Goal: Obtain resource: Download file/media

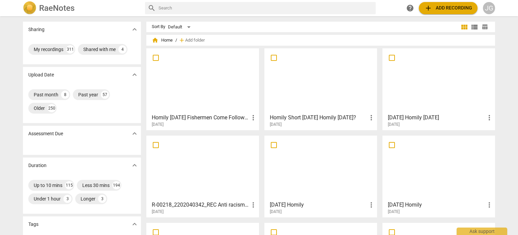
click at [162, 7] on input "text" at bounding box center [266, 8] width 215 height 11
type input "[DATE]"
click at [187, 8] on input "[DATE]" at bounding box center [261, 8] width 204 height 11
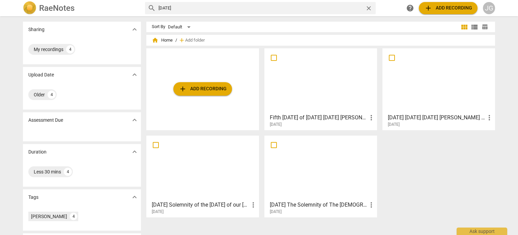
click at [323, 90] on div at bounding box center [321, 81] width 108 height 60
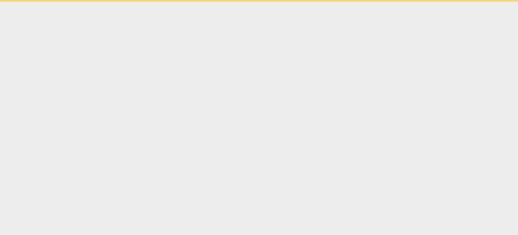
click at [323, 2] on html "Ask support" at bounding box center [259, 1] width 518 height 2
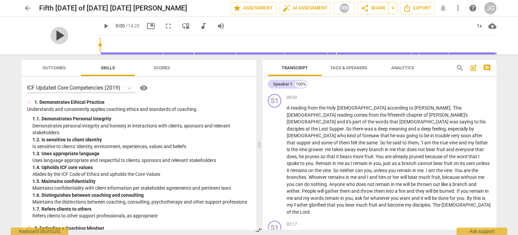
click at [56, 34] on span "play_arrow" at bounding box center [60, 36] width 18 height 18
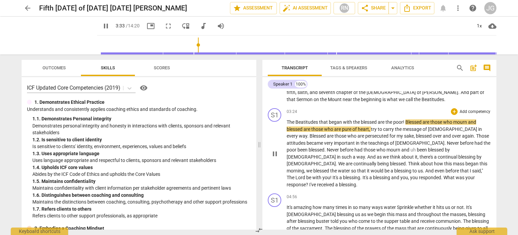
scroll to position [169, 0]
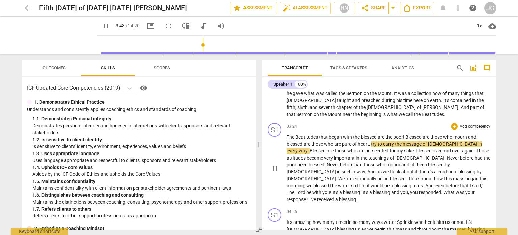
click at [372, 141] on span "try" at bounding box center [374, 143] width 7 height 5
type input "225"
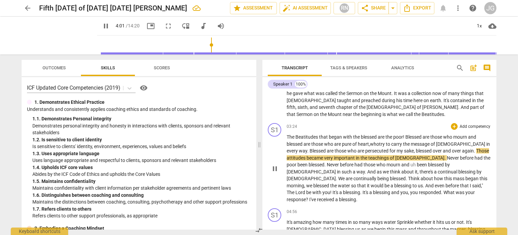
click at [307, 155] on span "attitudes" at bounding box center [297, 157] width 20 height 5
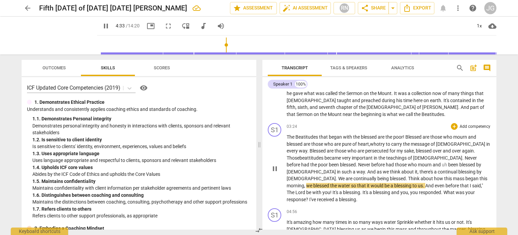
click at [306, 183] on span "," at bounding box center [305, 185] width 2 height 5
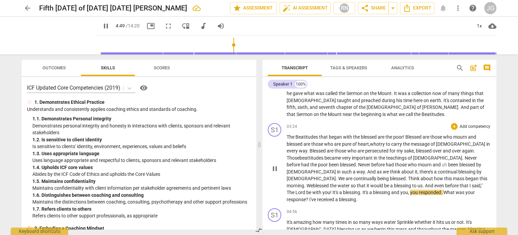
click at [333, 189] on span "!" at bounding box center [331, 191] width 2 height 5
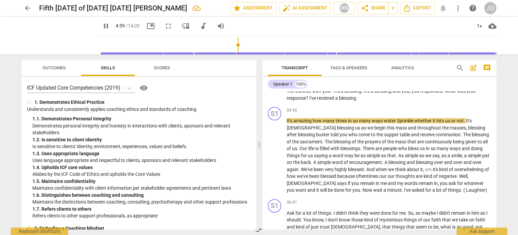
scroll to position [236, 0]
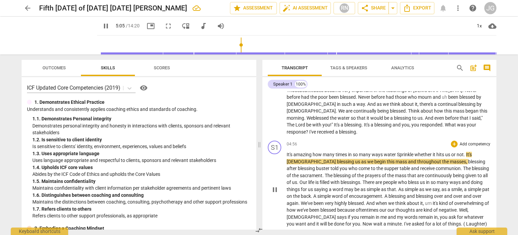
click at [323, 152] on span "how" at bounding box center [318, 154] width 10 height 5
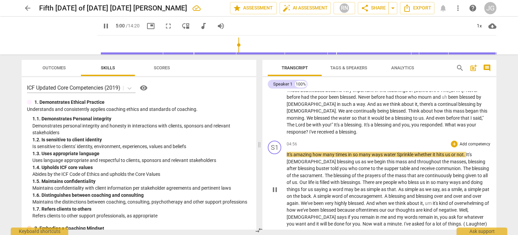
click at [400, 152] on span "Sprinkle" at bounding box center [406, 154] width 18 height 5
type input "302"
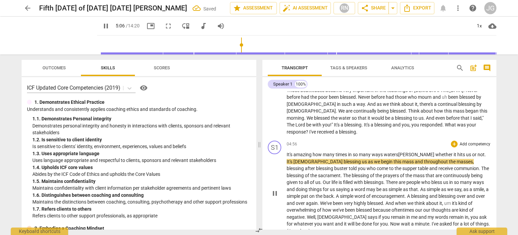
click at [414, 152] on span "[PERSON_NAME]" at bounding box center [417, 154] width 37 height 5
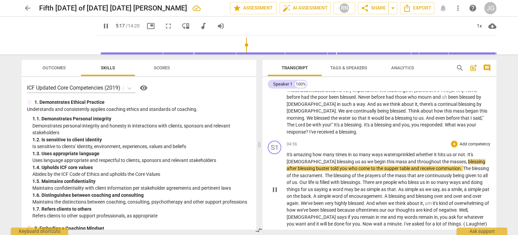
click at [316, 165] on span "blessing" at bounding box center [307, 167] width 18 height 5
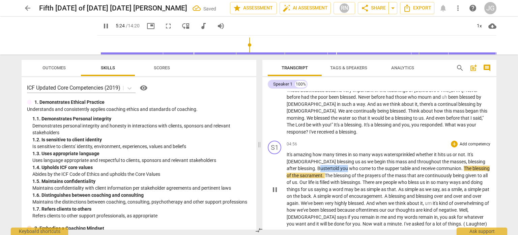
drag, startPoint x: 303, startPoint y: 140, endPoint x: 474, endPoint y: 134, distance: 170.6
click at [474, 151] on p "It's amazing how many times in so many ways water s prinkled whether it hits us…" at bounding box center [389, 189] width 205 height 76
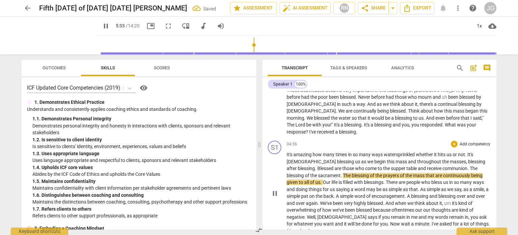
click at [354, 165] on span "Blessed are those" at bounding box center [336, 167] width 37 height 5
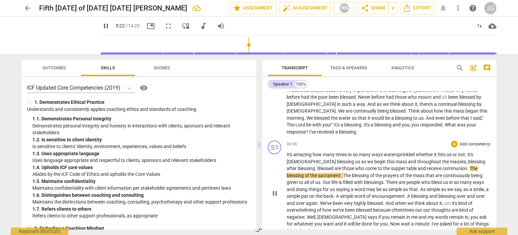
click at [378, 165] on span "to" at bounding box center [380, 167] width 5 height 5
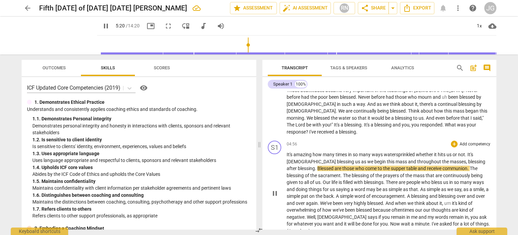
click at [359, 151] on p "It's amazing how many times in so many ways water s prinkled whether it hits us…" at bounding box center [389, 192] width 205 height 83
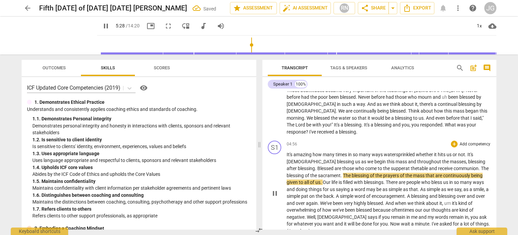
click at [311, 152] on span "amazing" at bounding box center [303, 154] width 19 height 5
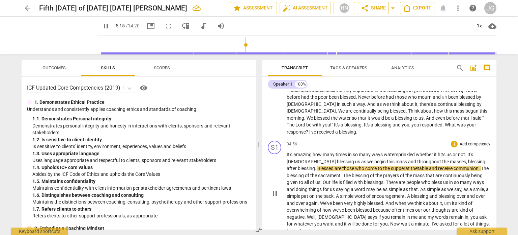
click at [469, 159] on span "blessing" at bounding box center [477, 161] width 17 height 5
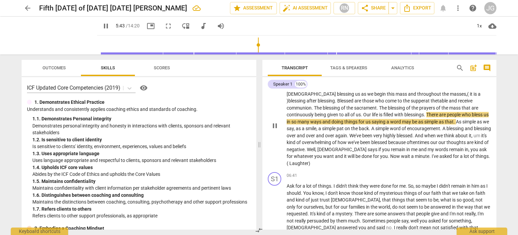
scroll to position [270, 0]
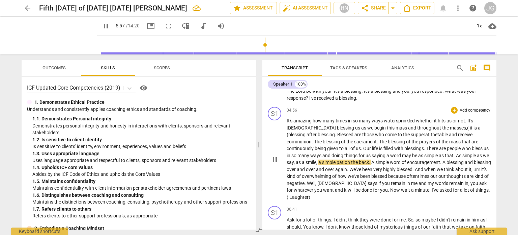
drag, startPoint x: 313, startPoint y: 127, endPoint x: 309, endPoint y: 126, distance: 4.4
click at [366, 153] on span "us" at bounding box center [369, 155] width 6 height 5
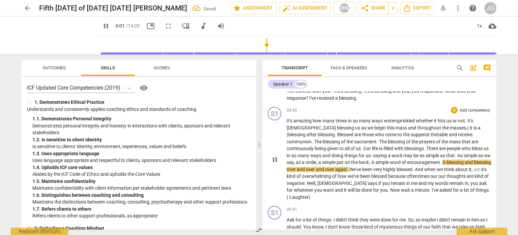
click at [392, 153] on span "word" at bounding box center [398, 155] width 12 height 5
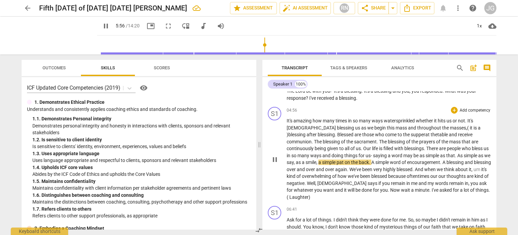
click at [458, 153] on span "As" at bounding box center [461, 155] width 6 height 5
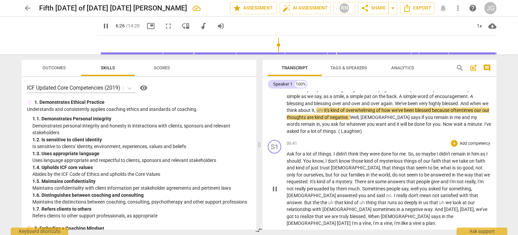
scroll to position [338, 0]
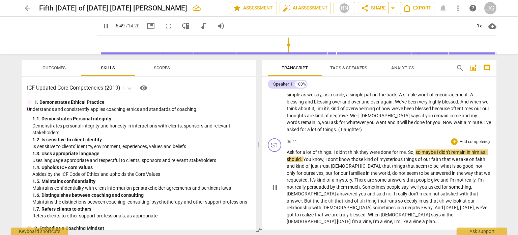
click at [294, 149] on span "Ask" at bounding box center [291, 151] width 9 height 5
type input "409"
click at [289, 149] on span "Asked" at bounding box center [294, 151] width 14 height 5
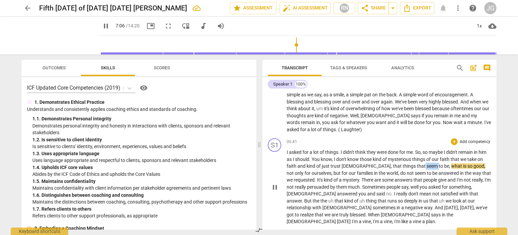
drag, startPoint x: 398, startPoint y: 131, endPoint x: 384, endPoint y: 132, distance: 13.9
click at [384, 149] on p "I asked for a lot of things . I didn't think they were done for me . So , so ma…" at bounding box center [389, 187] width 205 height 76
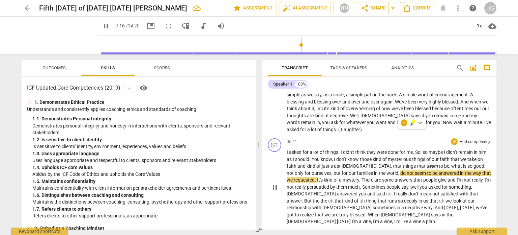
click at [317, 177] on span "It's" at bounding box center [320, 179] width 7 height 5
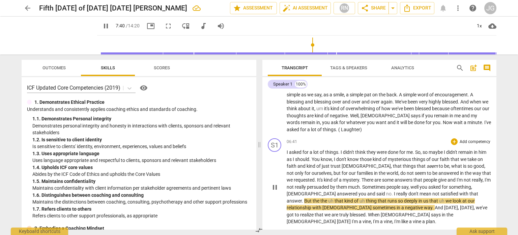
click at [397, 191] on span "really" at bounding box center [403, 193] width 12 height 5
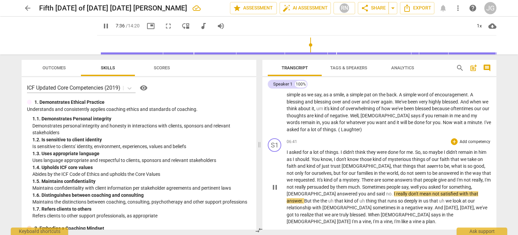
click at [409, 191] on span "don't" at bounding box center [414, 193] width 11 height 5
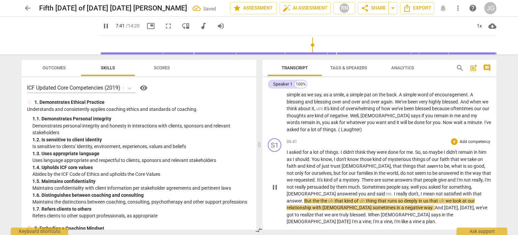
click at [423, 191] on span "mean" at bounding box center [429, 193] width 13 height 5
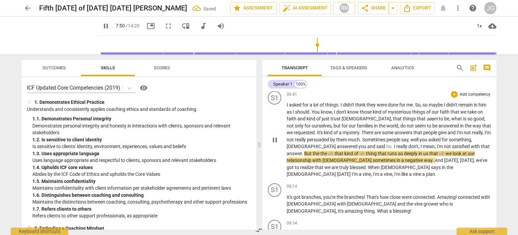
scroll to position [405, 0]
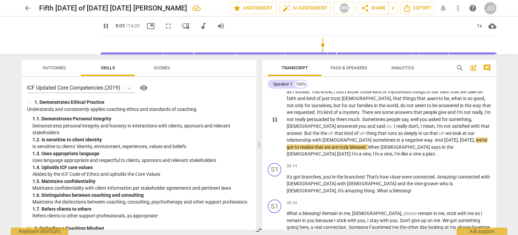
click at [437, 151] on span "." at bounding box center [435, 153] width 1 height 5
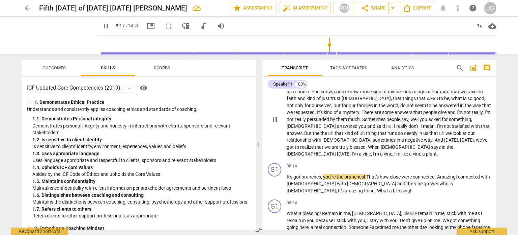
click at [423, 151] on span "vine" at bounding box center [417, 153] width 9 height 5
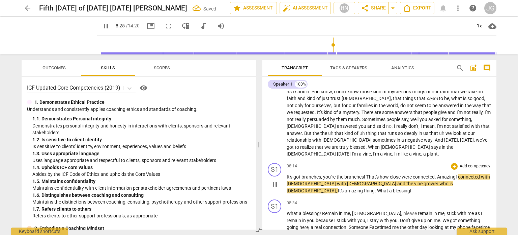
click at [437, 174] on span "." at bounding box center [436, 176] width 2 height 5
type input "507"
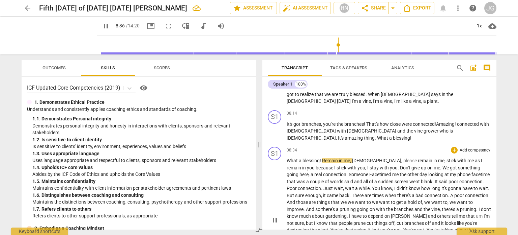
scroll to position [473, 0]
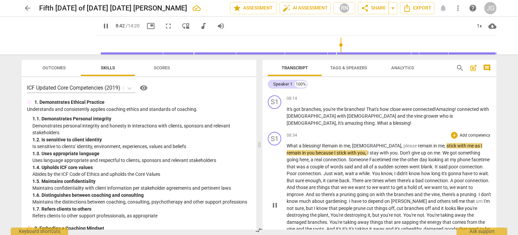
click at [404, 143] on span "please" at bounding box center [411, 145] width 15 height 5
type input "524"
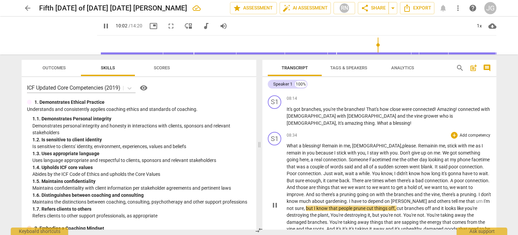
click at [466, 198] on span "that" at bounding box center [471, 200] width 10 height 5
click at [329, 212] on span "," at bounding box center [330, 214] width 2 height 5
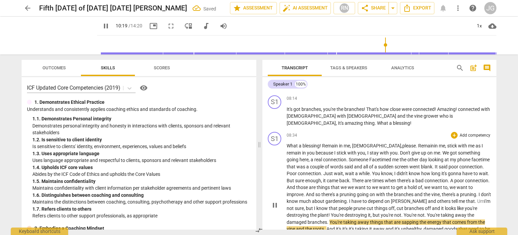
click at [335, 212] on span "You're" at bounding box center [338, 214] width 14 height 5
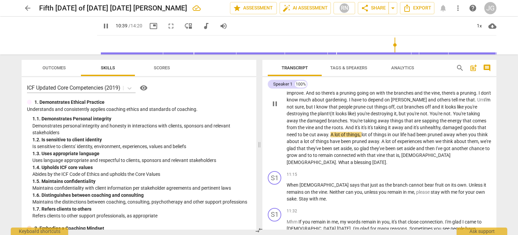
scroll to position [540, 0]
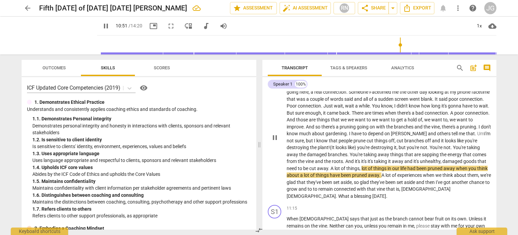
click at [298, 172] on span "about" at bounding box center [294, 174] width 14 height 5
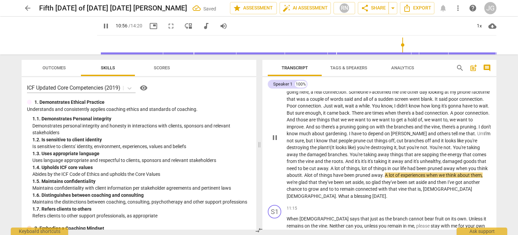
click at [298, 172] on span "aboutit." at bounding box center [296, 174] width 18 height 5
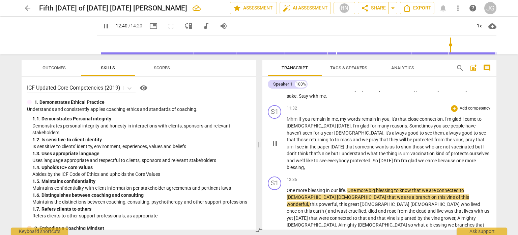
scroll to position [698, 0]
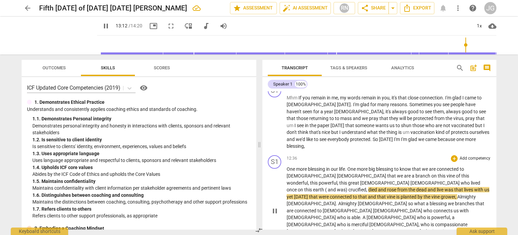
click at [442, 165] on p "One more blessing in our life . One more big blessing to know that we are conne…" at bounding box center [389, 210] width 205 height 90
click at [428, 187] on span "dead" at bounding box center [422, 189] width 11 height 5
click at [464, 187] on span "that" at bounding box center [460, 189] width 10 height 5
type input "792"
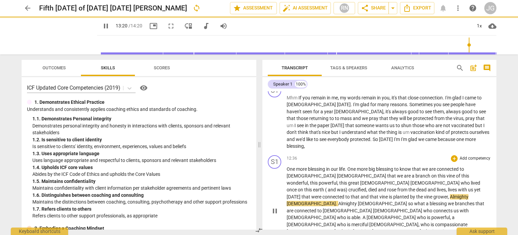
click at [475, 187] on span "yet" at bounding box center [478, 189] width 6 height 5
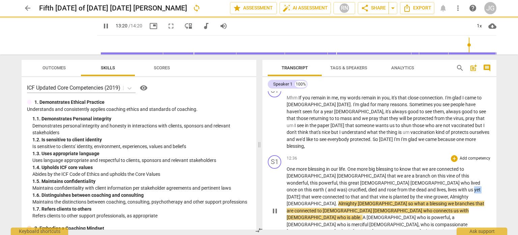
click at [475, 187] on span "yet" at bounding box center [478, 189] width 6 height 5
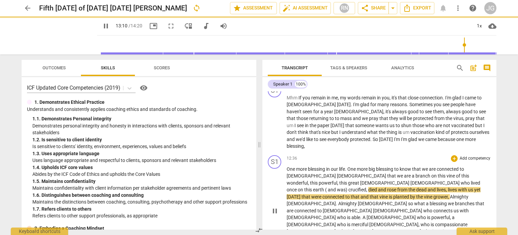
click at [302, 194] on span "[DATE]" at bounding box center [294, 196] width 15 height 5
click at [362, 194] on span "that" at bounding box center [357, 196] width 10 height 5
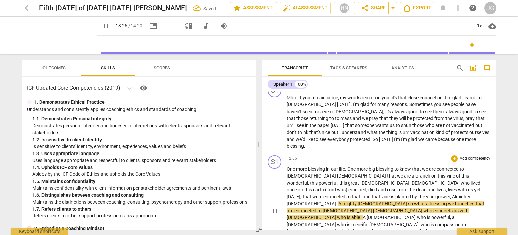
click at [358, 201] on span "[DEMOGRAPHIC_DATA]" at bounding box center [383, 203] width 50 height 5
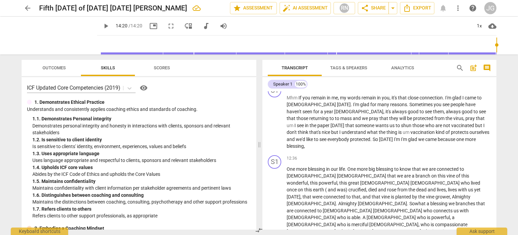
type input "860"
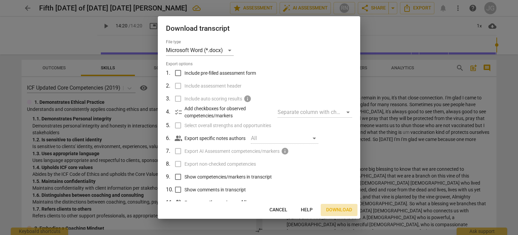
click at [336, 206] on span "Download" at bounding box center [339, 209] width 26 height 7
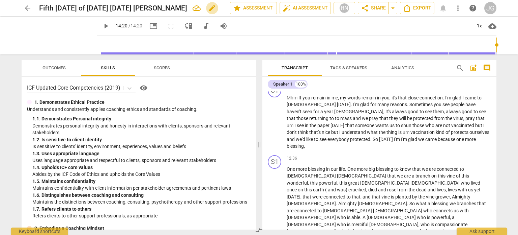
click at [208, 6] on span "edit" at bounding box center [212, 8] width 8 height 8
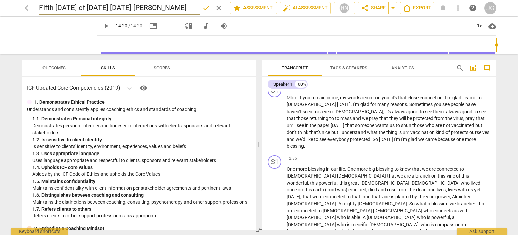
click at [149, 7] on input "Fifth [DATE] of [DATE] [DATE] [PERSON_NAME]" at bounding box center [119, 8] width 161 height 13
click at [94, 6] on input "Fifth [DATE] of [DATE] [DATE] 5th [DATE] of [DATE][PERSON_NAME]" at bounding box center [119, 8] width 161 height 13
type input "[DATE] 5th [DATE] of [DATE][PERSON_NAME]"
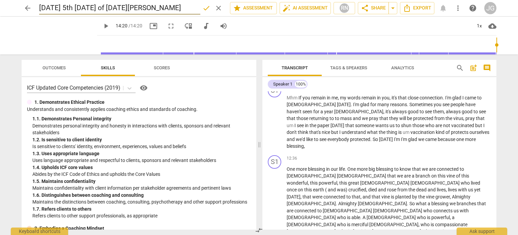
click at [301, 23] on div "play_arrow 14:20 / 14:20 picture_in_picture fullscreen move_down audiotrack vol…" at bounding box center [297, 26] width 400 height 19
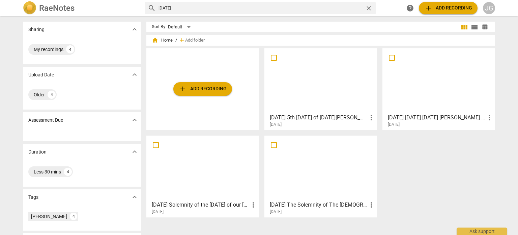
click at [198, 178] on div at bounding box center [203, 168] width 108 height 60
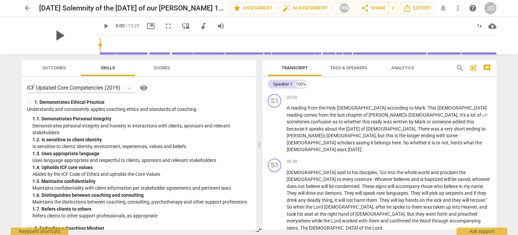
click at [57, 33] on span "play_arrow" at bounding box center [60, 36] width 18 height 18
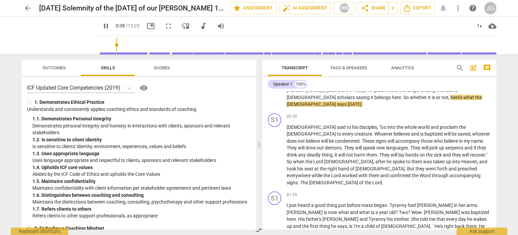
scroll to position [34, 0]
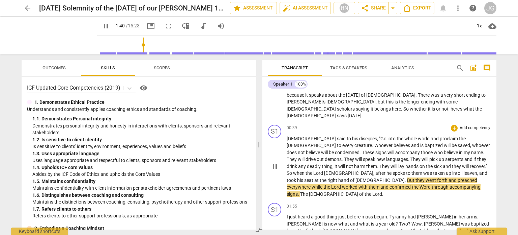
click at [407, 177] on span "." at bounding box center [406, 179] width 2 height 5
type input "102"
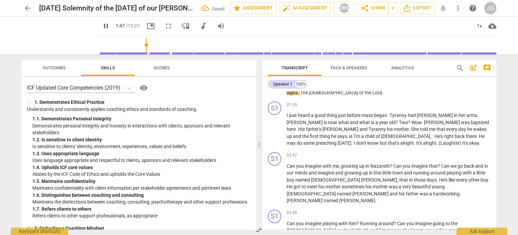
scroll to position [101, 0]
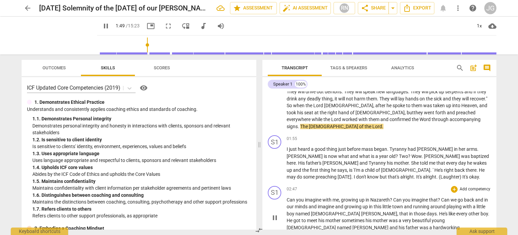
click at [288, 197] on span "Can" at bounding box center [291, 199] width 9 height 5
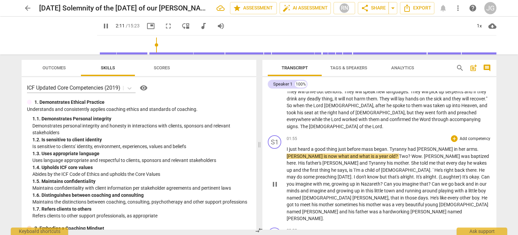
click at [401, 146] on span "Tyranny" at bounding box center [399, 148] width 18 height 5
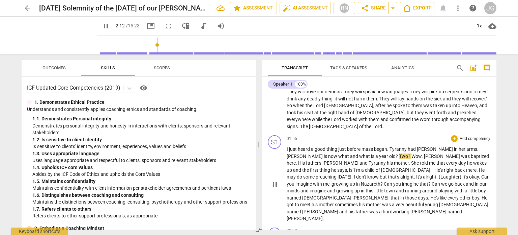
type input "133"
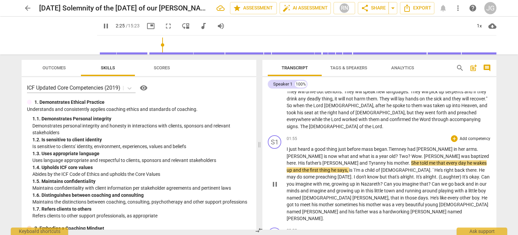
click at [369, 160] on span "Tyranny" at bounding box center [378, 162] width 18 height 5
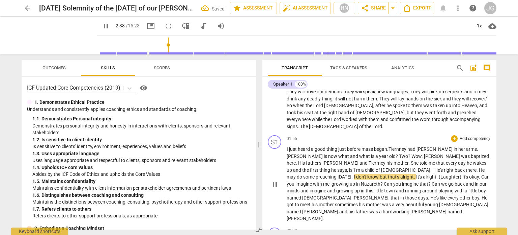
click at [399, 146] on span ". Tiern" at bounding box center [394, 148] width 12 height 5
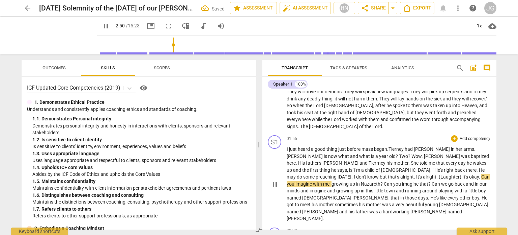
click at [369, 160] on span "Tierrney" at bounding box center [378, 162] width 18 height 5
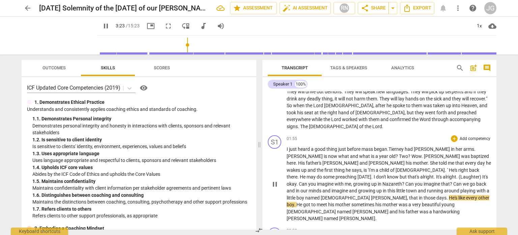
click at [321, 195] on span "named" at bounding box center [313, 197] width 16 height 5
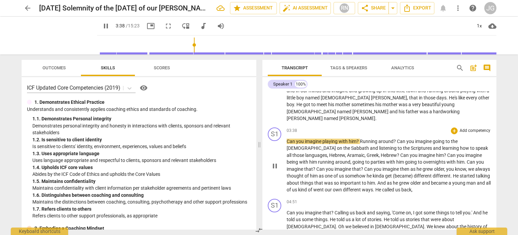
scroll to position [203, 0]
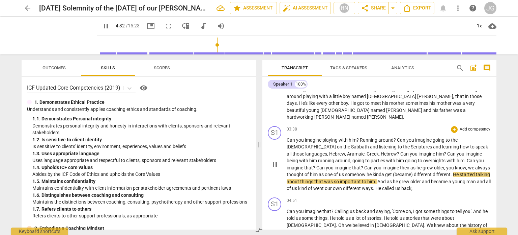
click at [325, 171] on span "one" at bounding box center [329, 173] width 9 height 5
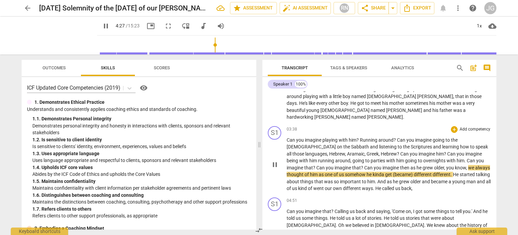
click at [339, 171] on span "us" at bounding box center [342, 173] width 6 height 5
type input "269"
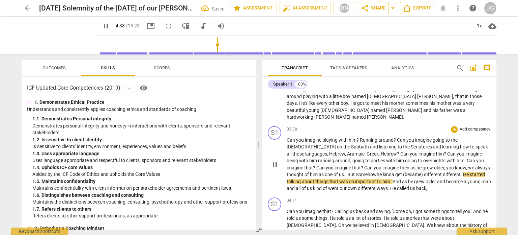
click at [356, 171] on span "Somehow" at bounding box center [366, 173] width 21 height 5
click at [339, 171] on span "us. But s" at bounding box center [348, 173] width 18 height 5
click at [423, 171] on span "different" at bounding box center [432, 173] width 19 height 5
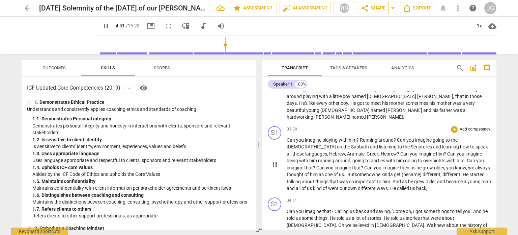
click at [388, 185] on span "." at bounding box center [389, 187] width 2 height 5
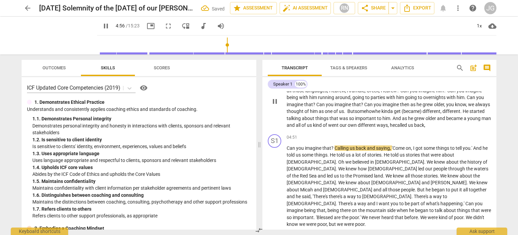
scroll to position [270, 0]
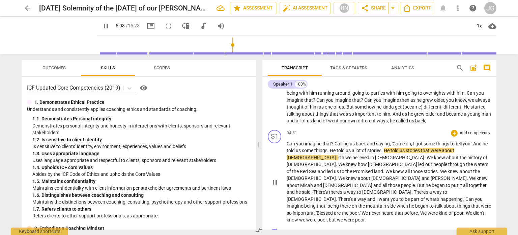
click at [483, 141] on span "he" at bounding box center [485, 143] width 5 height 5
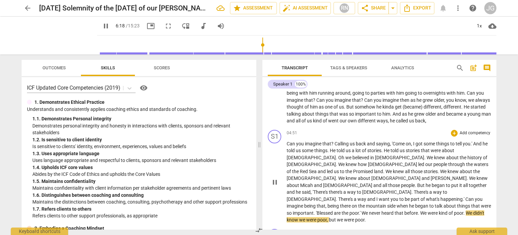
click at [421, 210] on span "." at bounding box center [419, 212] width 2 height 5
type input "379"
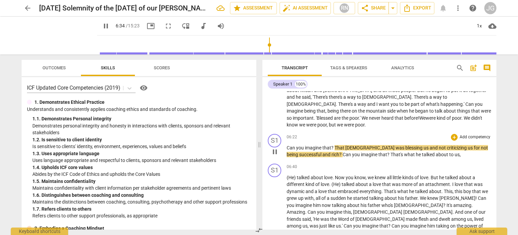
scroll to position [371, 0]
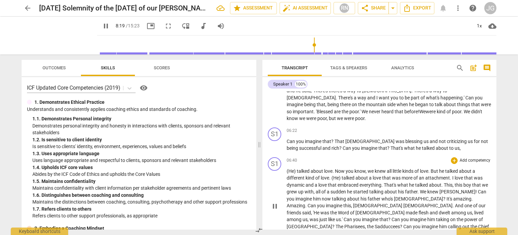
click at [410, 230] on span "," at bounding box center [411, 232] width 2 height 5
type input "500"
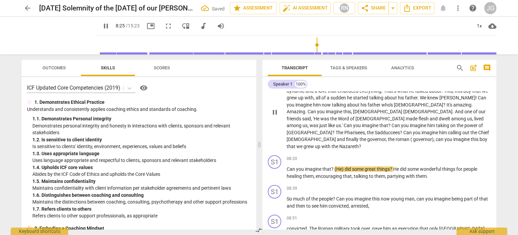
scroll to position [473, 0]
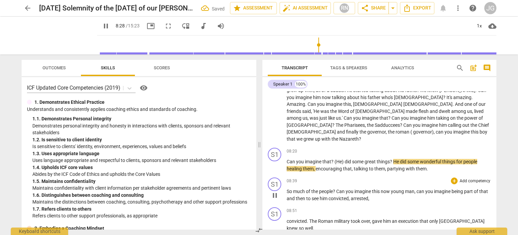
click at [288, 188] on span "So" at bounding box center [290, 190] width 6 height 5
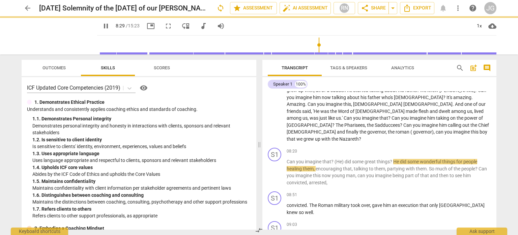
scroll to position [456, 0]
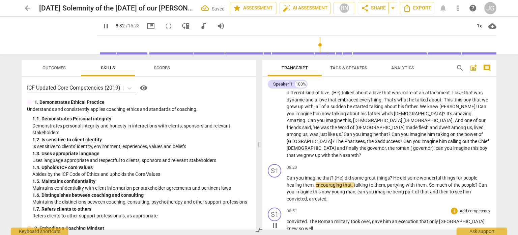
click at [287, 218] on span "convicted" at bounding box center [297, 220] width 20 height 5
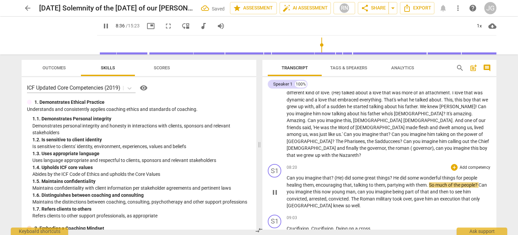
click at [352, 182] on span "," at bounding box center [353, 184] width 2 height 5
type input "517"
click at [480, 182] on span "?" at bounding box center [479, 184] width 3 height 5
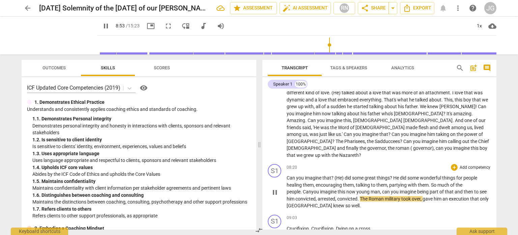
click at [336, 196] on span "," at bounding box center [337, 198] width 2 height 5
click at [287, 225] on span "Crucifixion" at bounding box center [298, 227] width 22 height 5
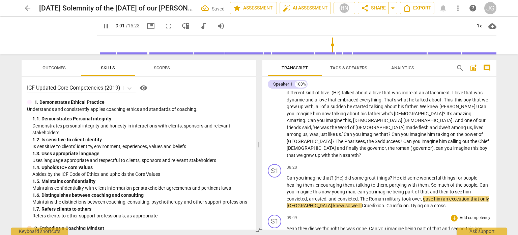
click at [288, 225] on span "Yeah" at bounding box center [292, 227] width 11 height 5
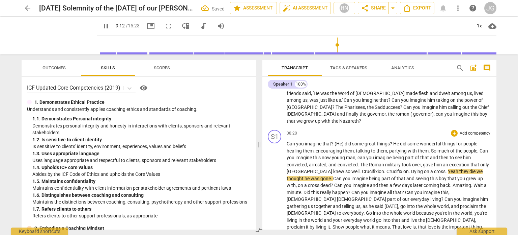
scroll to position [490, 0]
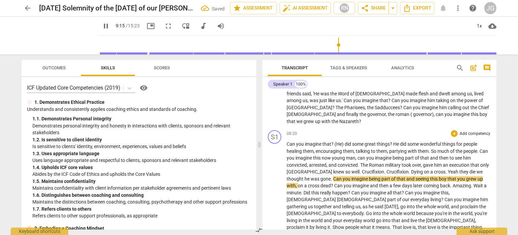
click at [434, 169] on span "cross" at bounding box center [439, 171] width 11 height 5
drag, startPoint x: 446, startPoint y: 115, endPoint x: 427, endPoint y: 116, distance: 19.6
click at [427, 140] on p "Can you imagine that ? (He) did some great things ? He did some wonderful thing…" at bounding box center [389, 233] width 205 height 187
type input "559"
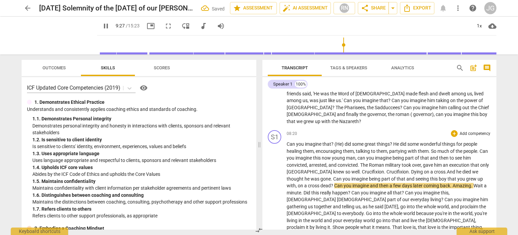
click at [308, 183] on span "cross" at bounding box center [314, 185] width 12 height 5
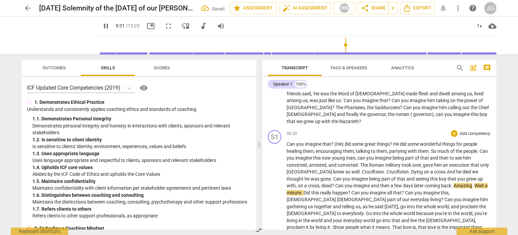
click at [354, 183] on span "imagine" at bounding box center [363, 185] width 18 height 5
click at [463, 183] on span "." at bounding box center [464, 185] width 2 height 5
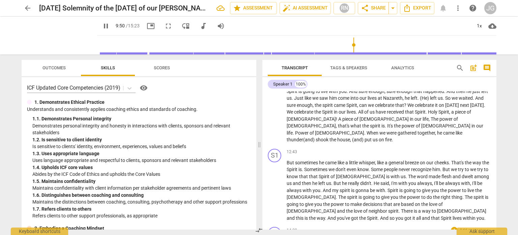
scroll to position [682, 0]
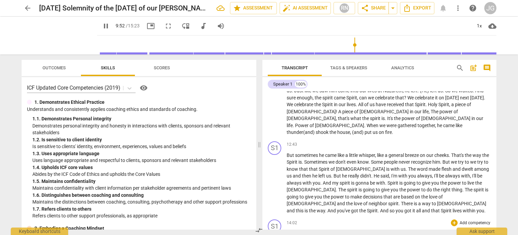
click at [287, 230] on span "Can" at bounding box center [291, 232] width 9 height 5
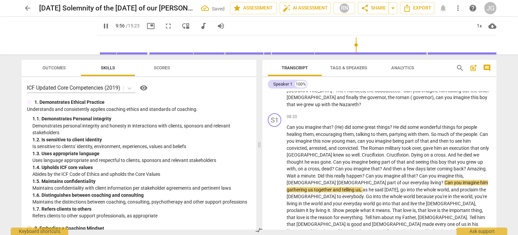
scroll to position [524, 0]
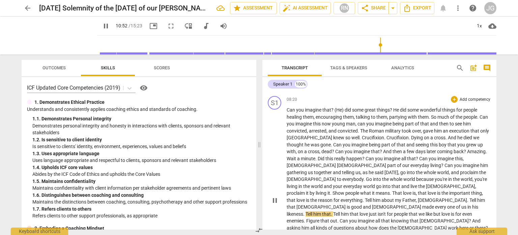
click at [373, 197] on span "Tell" at bounding box center [369, 199] width 8 height 5
click at [341, 197] on span "for" at bounding box center [337, 199] width 7 height 5
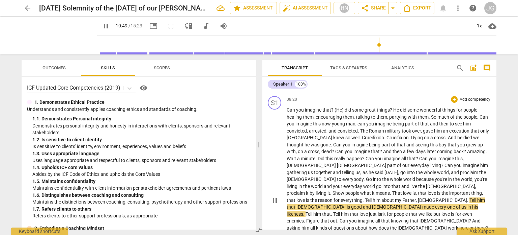
click at [382, 197] on span "him" at bounding box center [377, 199] width 9 height 5
type input "651"
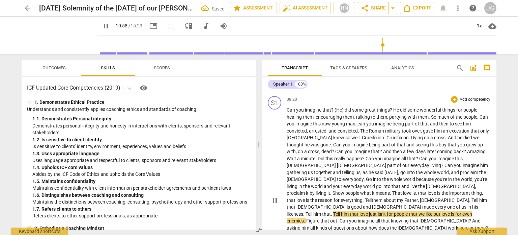
click at [484, 197] on span "him" at bounding box center [484, 199] width 8 height 5
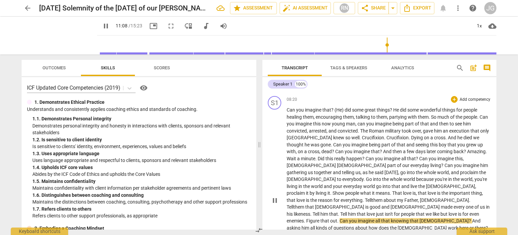
click at [329, 211] on span "him" at bounding box center [325, 213] width 9 height 5
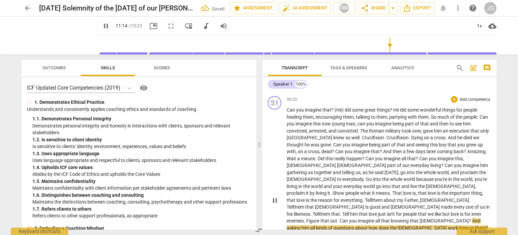
click at [359, 211] on span "him" at bounding box center [354, 213] width 9 height 5
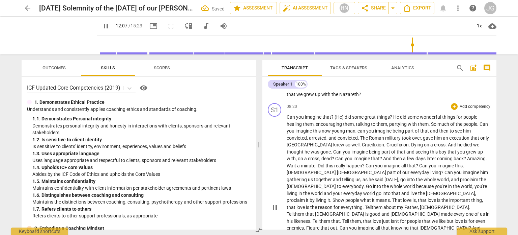
scroll to position [514, 0]
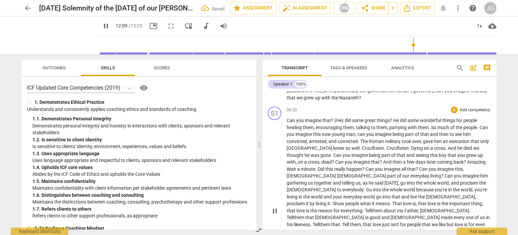
click at [301, 214] on span "Tell them" at bounding box center [296, 216] width 18 height 5
click at [381, 228] on span "that" at bounding box center [386, 230] width 10 height 5
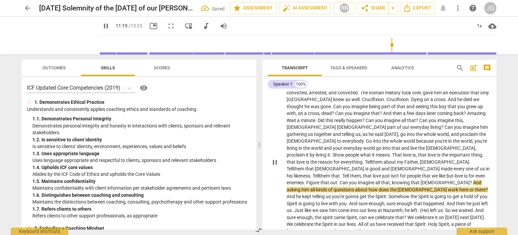
scroll to position [581, 0]
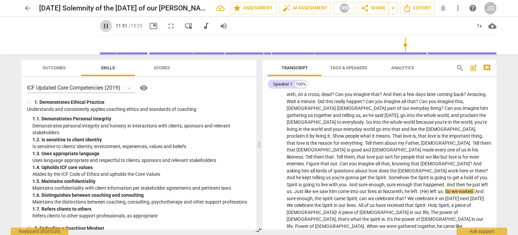
click at [102, 24] on span "pause" at bounding box center [106, 26] width 8 height 8
click at [102, 25] on span "play_arrow" at bounding box center [106, 26] width 8 height 8
click at [334, 195] on span "spirit" at bounding box center [328, 197] width 11 height 5
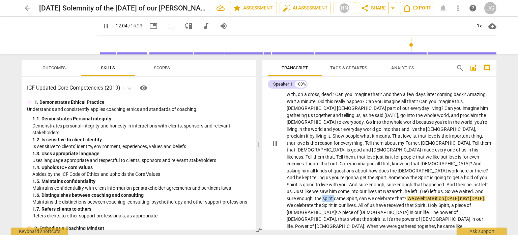
click at [334, 195] on span "spirit" at bounding box center [328, 197] width 11 height 5
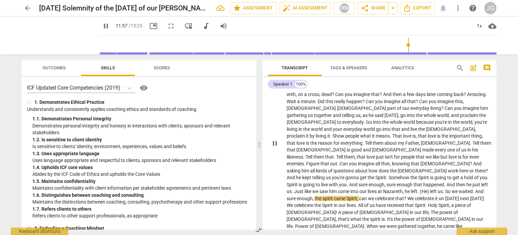
click at [347, 195] on span "came" at bounding box center [340, 197] width 12 height 5
type input "719"
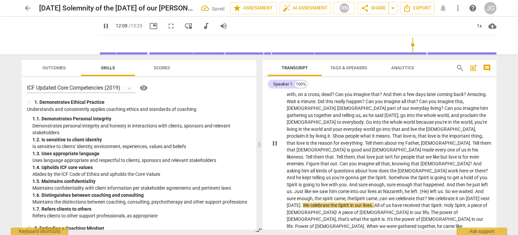
click at [389, 195] on span "can" at bounding box center [384, 197] width 9 height 5
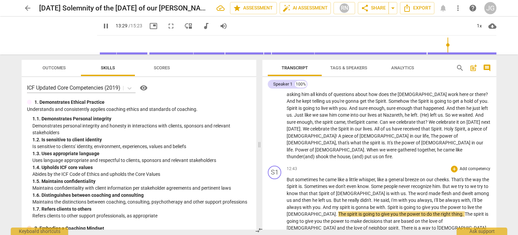
scroll to position [659, 0]
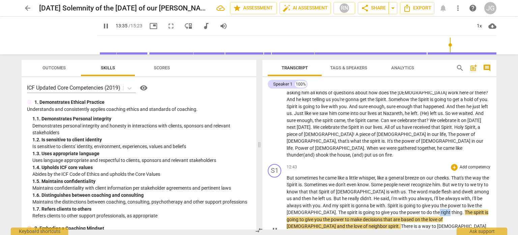
drag, startPoint x: 391, startPoint y: 134, endPoint x: 381, endPoint y: 134, distance: 10.5
click at [381, 174] on p "But sometimes he came like a little whisper , like a general breeze on our chee…" at bounding box center [389, 229] width 205 height 111
type input "818"
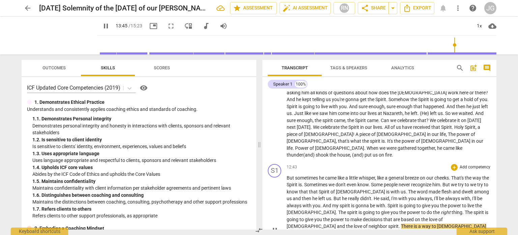
click at [389, 223] on span "neighbor" at bounding box center [379, 225] width 20 height 5
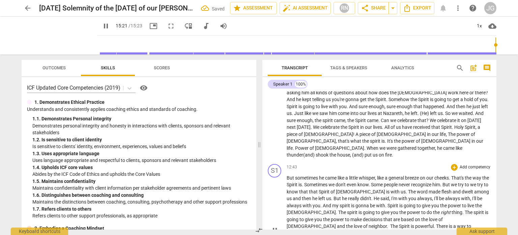
type input "923"
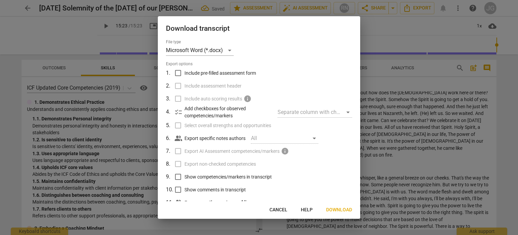
click at [343, 209] on span "Download" at bounding box center [339, 209] width 26 height 7
